Goal: Transaction & Acquisition: Purchase product/service

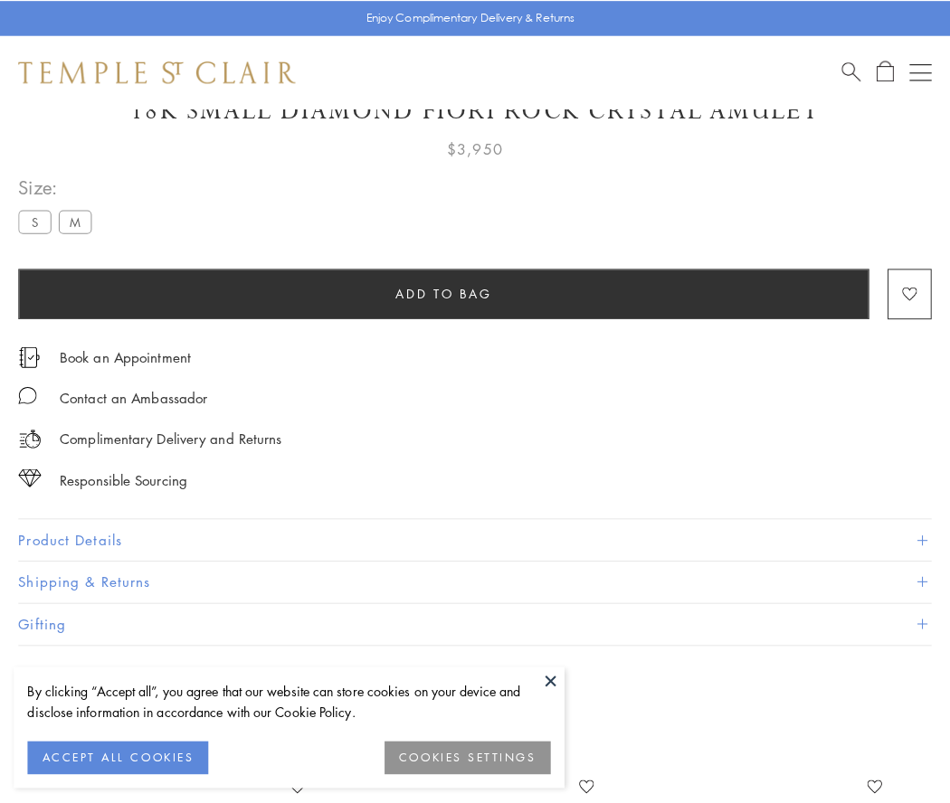
scroll to position [86, 0]
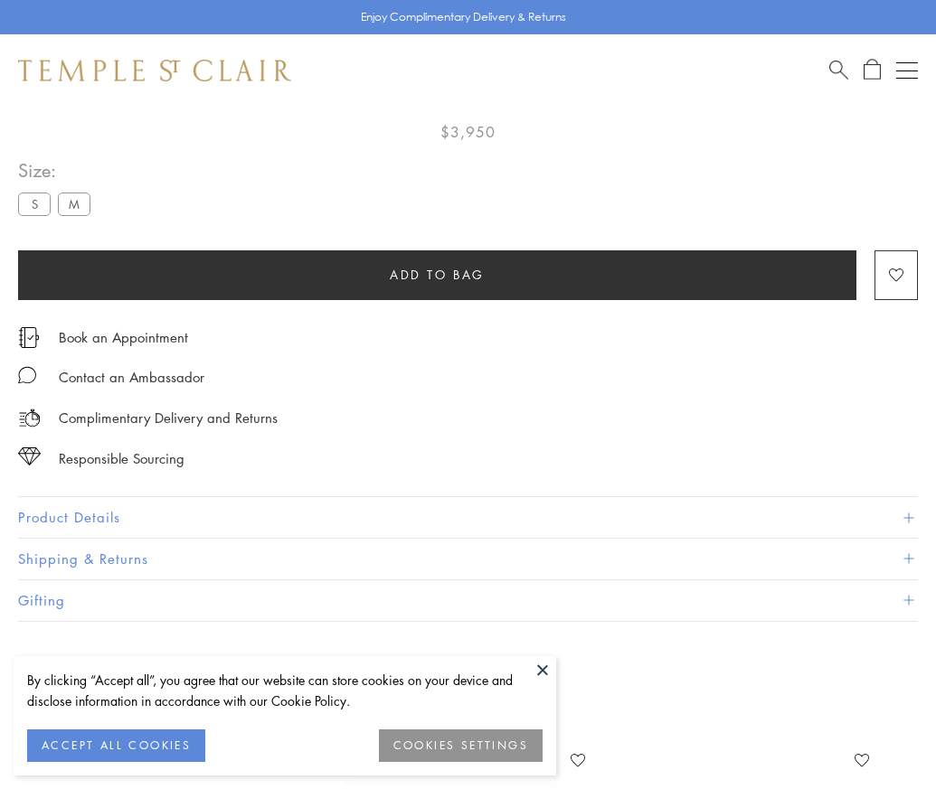
click at [437, 274] on span "Add to bag" at bounding box center [437, 275] width 95 height 20
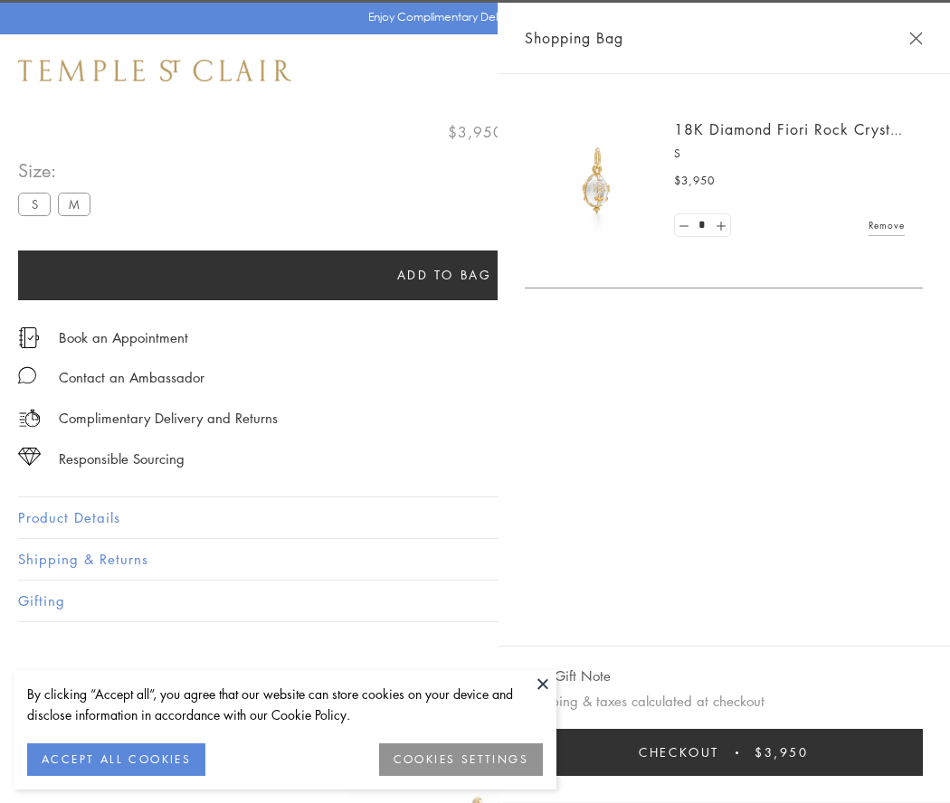
click at [719, 752] on span "Checkout" at bounding box center [678, 752] width 80 height 20
